Goal: Task Accomplishment & Management: Complete application form

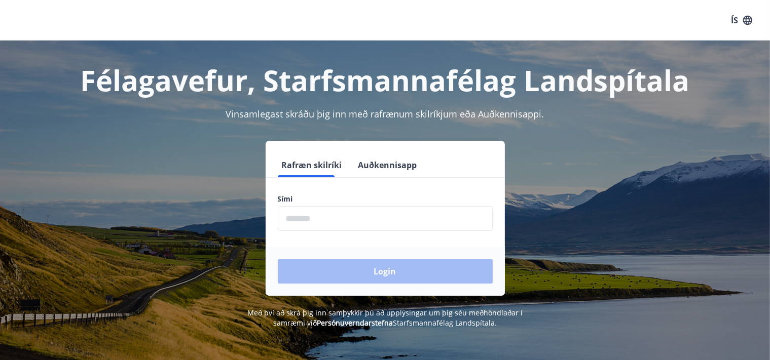
click at [422, 220] on input "phone" at bounding box center [385, 218] width 215 height 25
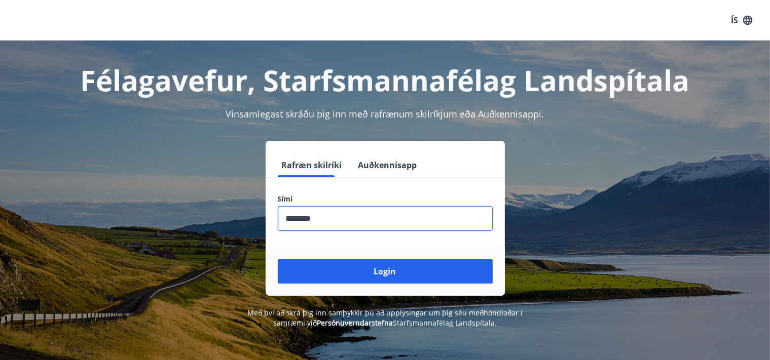
click at [278, 259] on button "Login" at bounding box center [385, 271] width 215 height 24
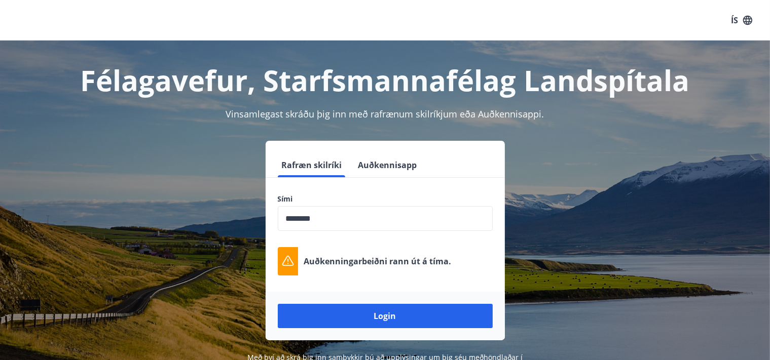
click at [567, 198] on div "Rafræn skilríki Auðkennisapp Sími ​ Auðkenningarbeiðni rann út á tíma. Login" at bounding box center [384, 241] width 705 height 200
click at [387, 216] on input "phone" at bounding box center [385, 218] width 215 height 25
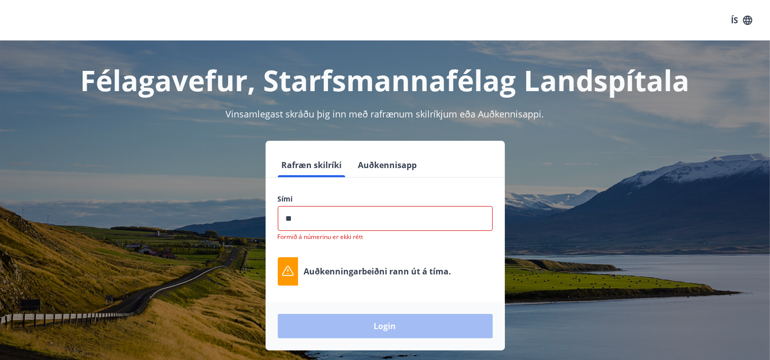
type input "*"
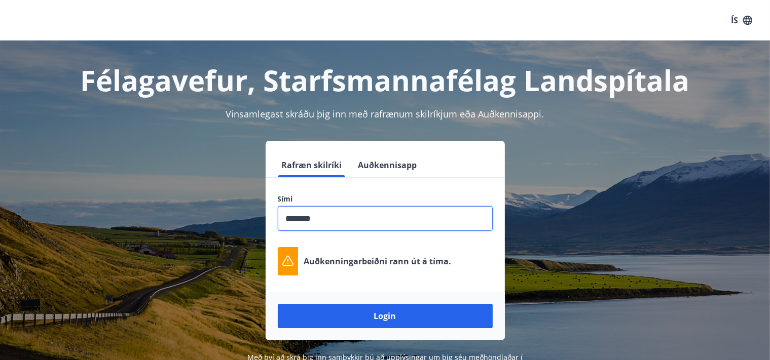
click at [278, 304] on button "Login" at bounding box center [385, 316] width 215 height 24
click at [380, 223] on input "phone" at bounding box center [385, 218] width 215 height 25
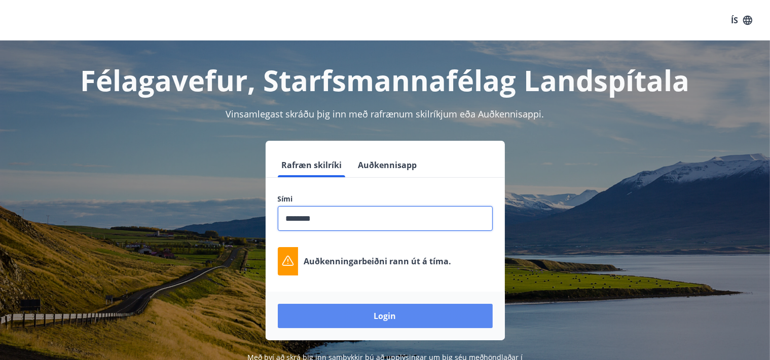
click at [387, 315] on button "Login" at bounding box center [385, 316] width 215 height 24
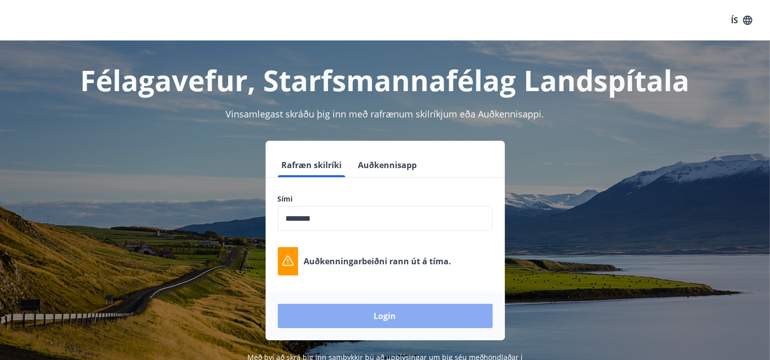
click at [387, 315] on button "Login" at bounding box center [385, 316] width 215 height 24
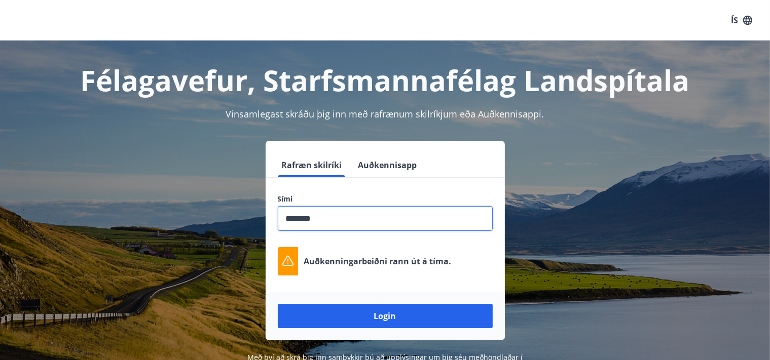
click at [366, 219] on input "phone" at bounding box center [385, 218] width 215 height 25
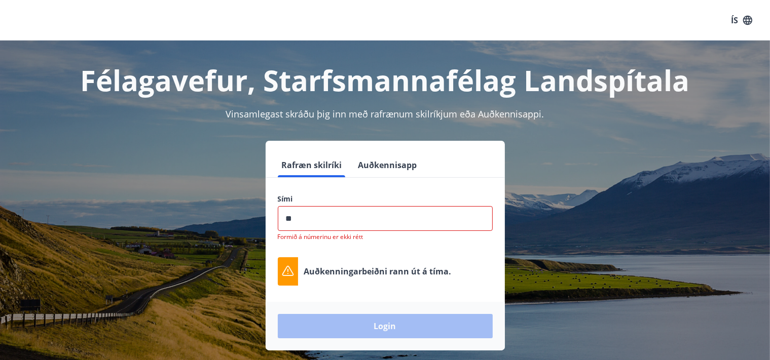
type input "*"
type input "********"
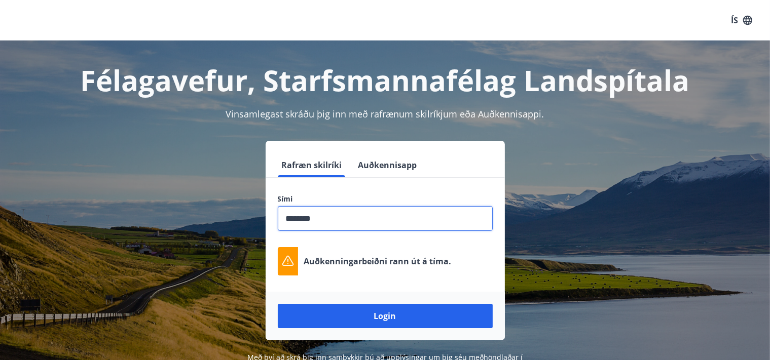
click at [278, 304] on button "Login" at bounding box center [385, 316] width 215 height 24
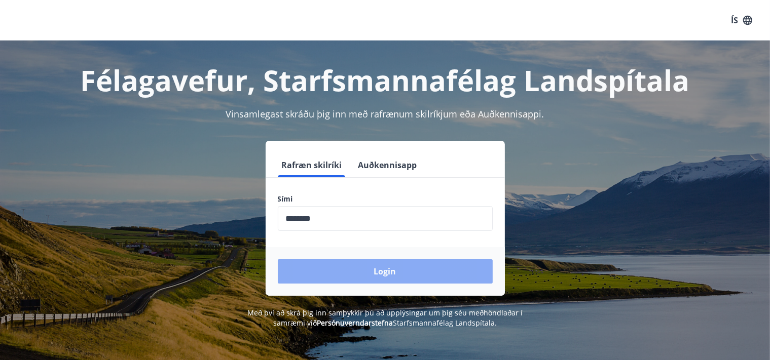
click at [398, 272] on button "Login" at bounding box center [385, 271] width 215 height 24
